Goal: Transaction & Acquisition: Purchase product/service

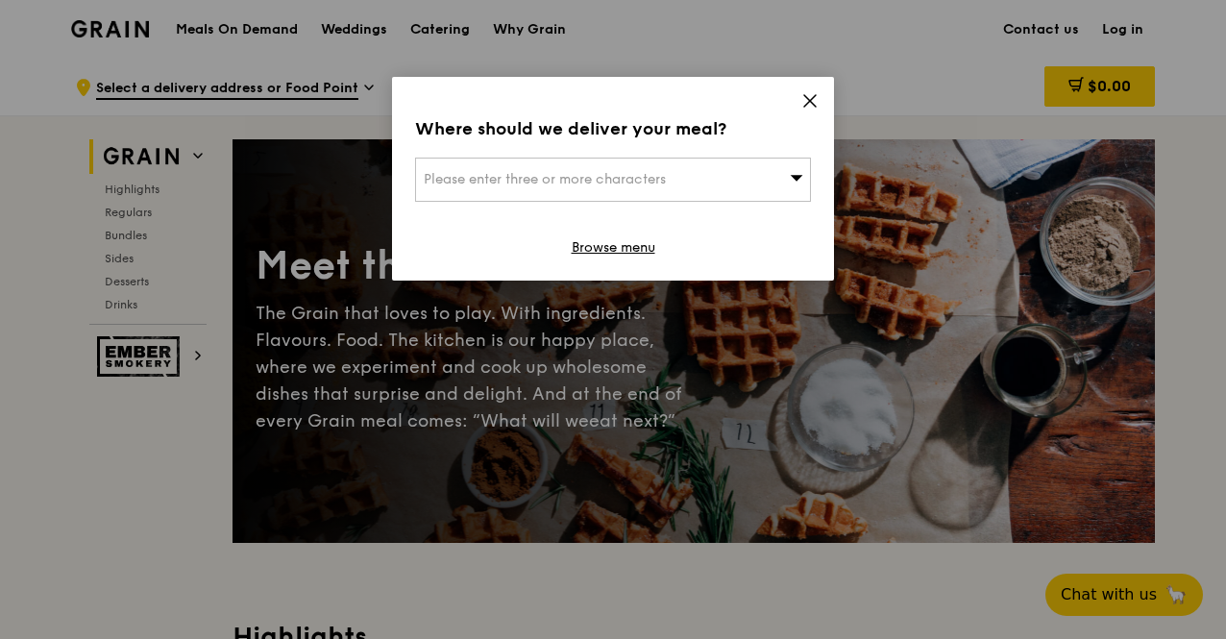
click at [687, 185] on div "Please enter three or more characters" at bounding box center [613, 180] width 396 height 44
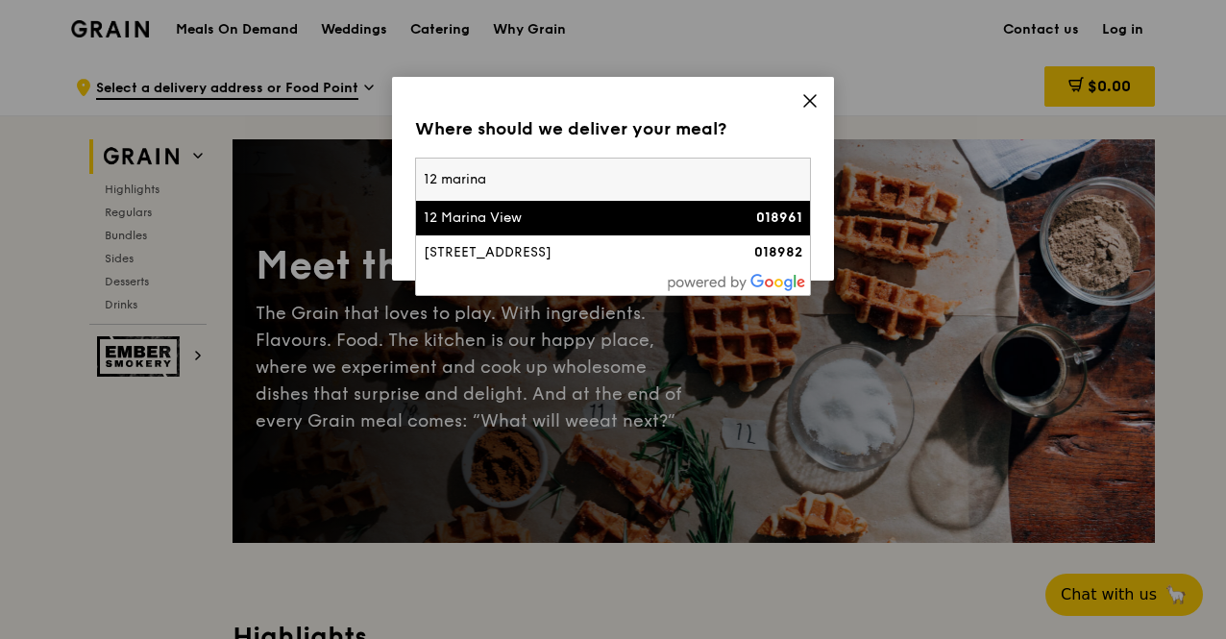
type input "12 marina"
click at [686, 209] on div "12 Marina View" at bounding box center [566, 218] width 284 height 19
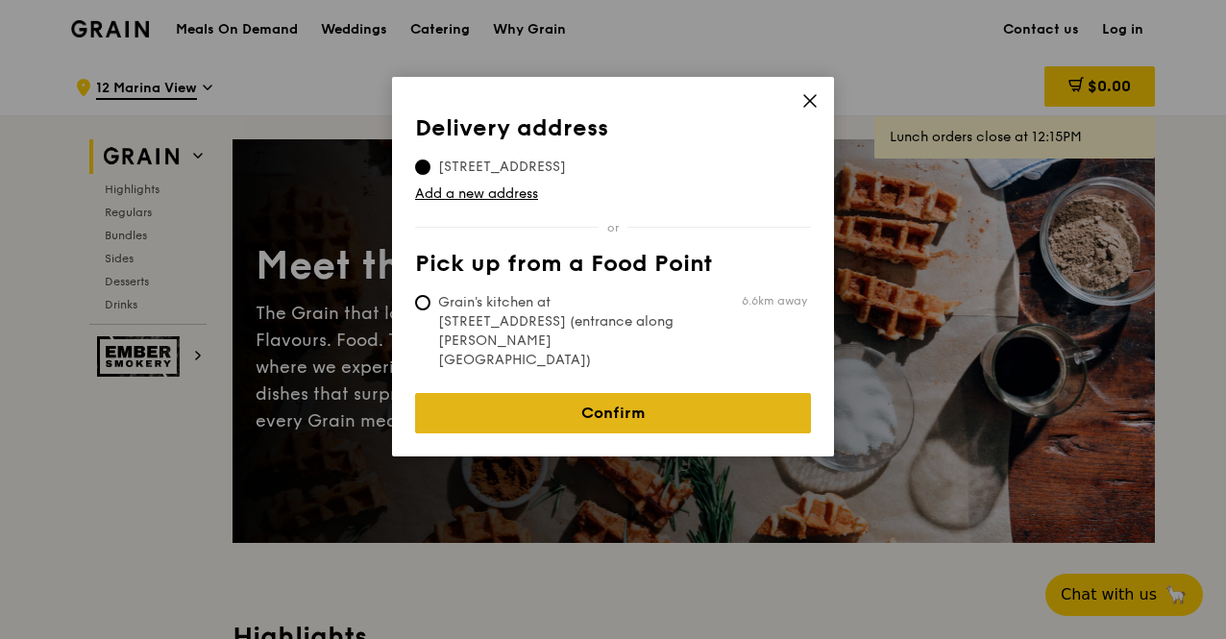
click at [555, 393] on link "Confirm" at bounding box center [613, 413] width 396 height 40
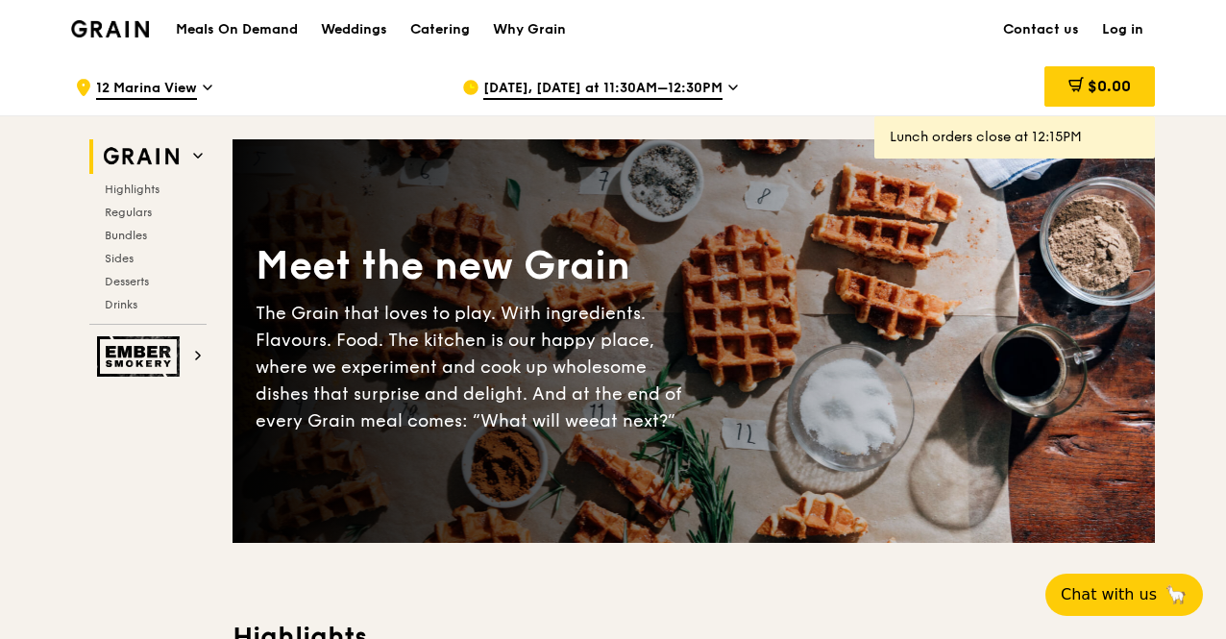
click at [580, 86] on span "Sep 11, Today at 11:30AM–12:30PM" at bounding box center [602, 89] width 239 height 21
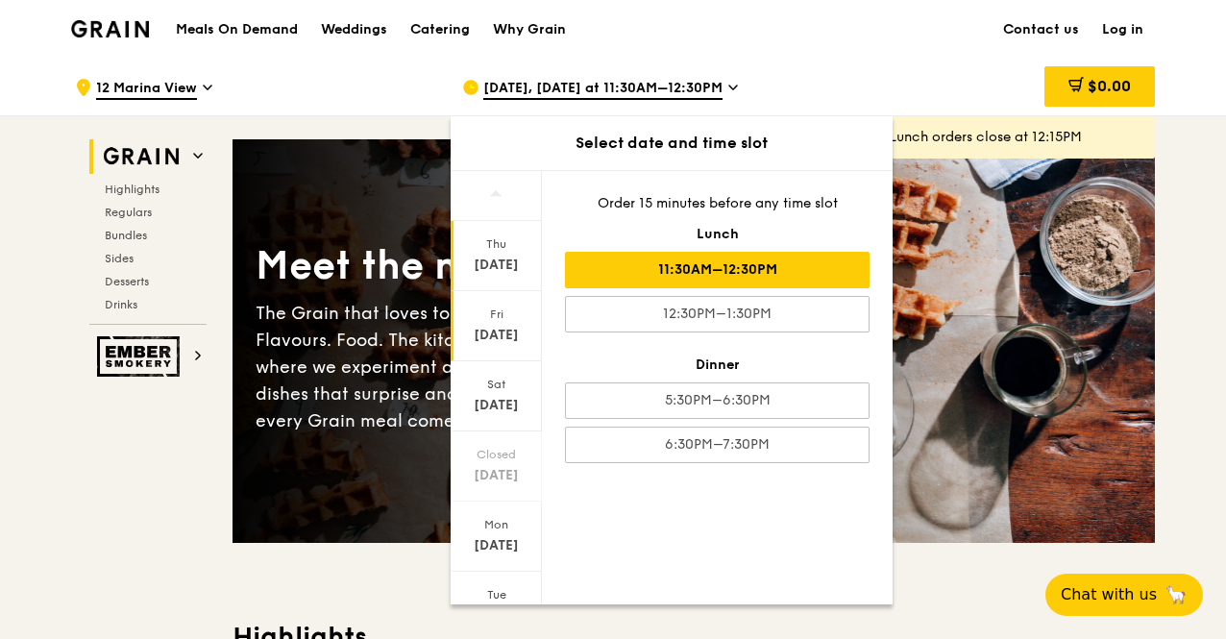
click at [495, 314] on div "Fri" at bounding box center [497, 314] width 86 height 15
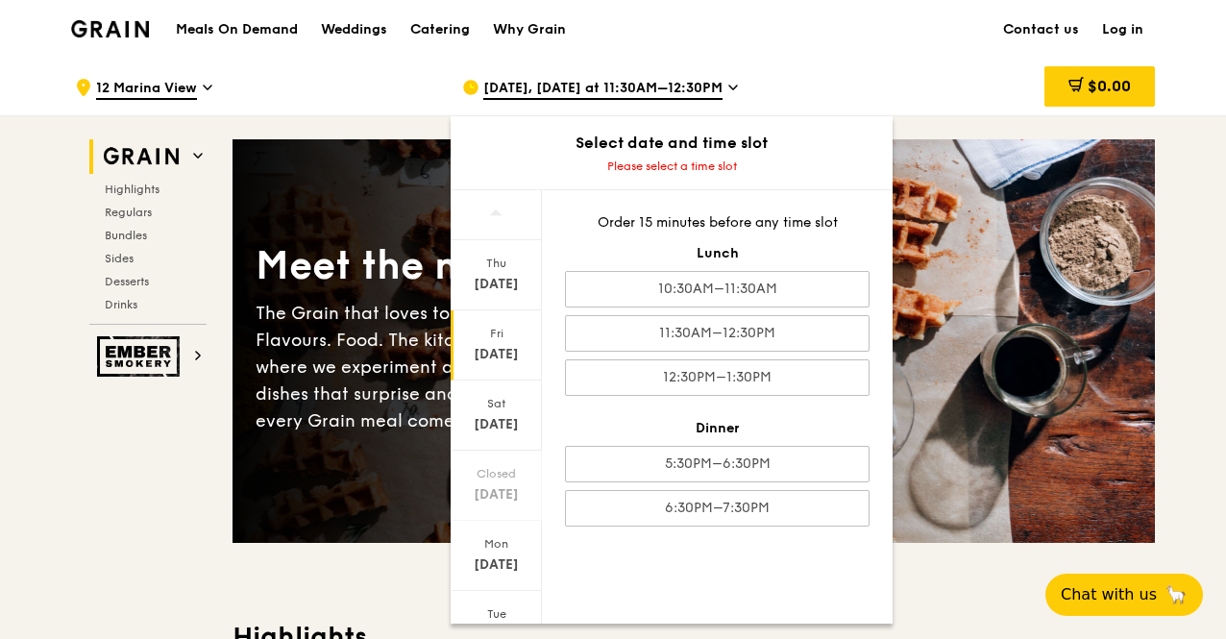
click at [668, 220] on div "Order 15 minutes before any time slot" at bounding box center [717, 222] width 305 height 19
click at [699, 170] on div "Please select a time slot" at bounding box center [672, 166] width 442 height 15
click at [789, 43] on div "Meals On Demand Weddings Catering Why Grain Contact us Log in" at bounding box center [613, 29] width 1084 height 59
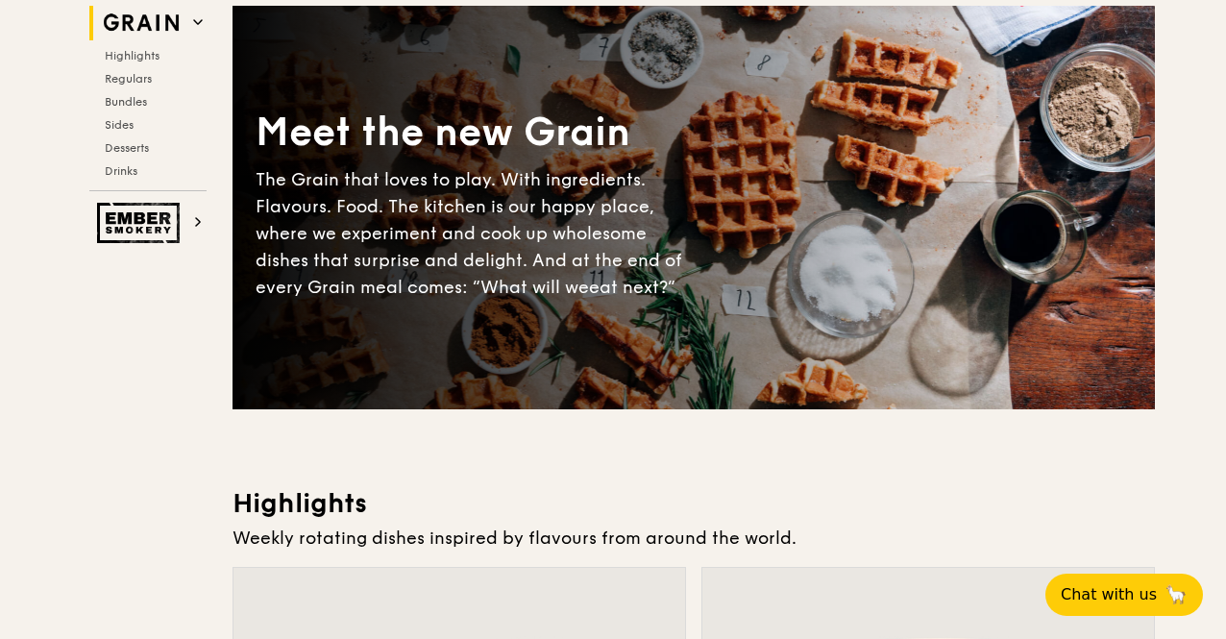
scroll to position [481, 0]
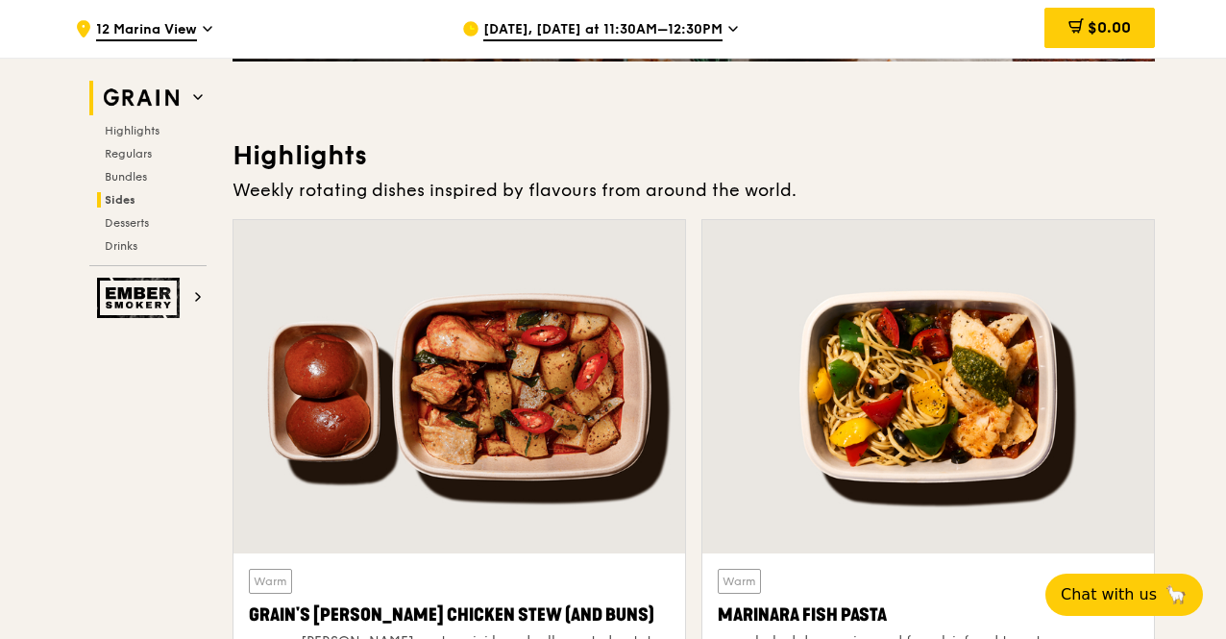
click at [133, 196] on span "Sides" at bounding box center [120, 199] width 31 height 13
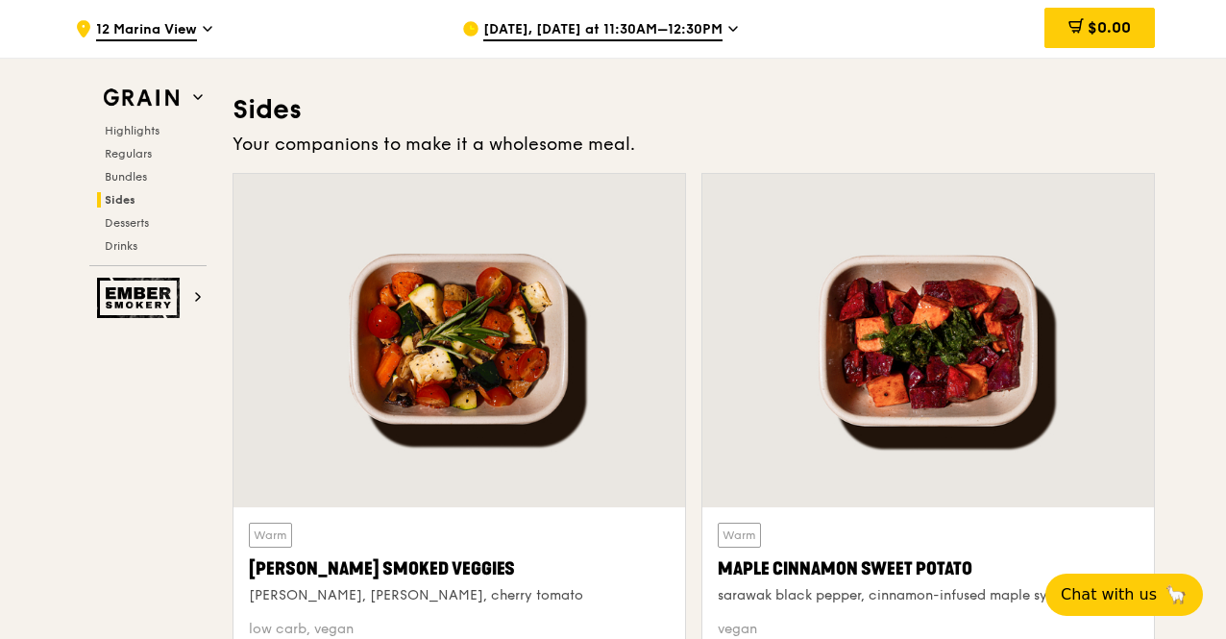
scroll to position [4275, 0]
